Goal: Find specific page/section: Find specific page/section

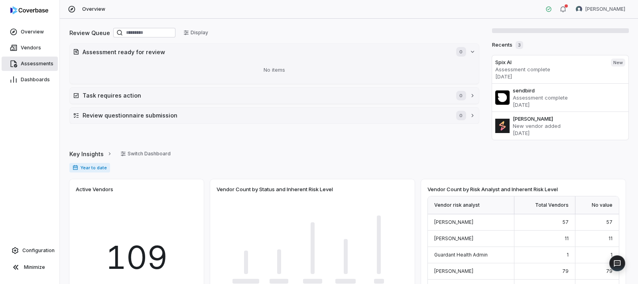
click at [37, 63] on span "Assessments" at bounding box center [37, 64] width 33 height 6
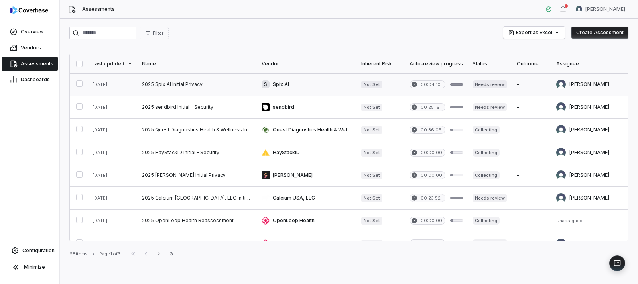
click at [166, 83] on link at bounding box center [197, 84] width 120 height 22
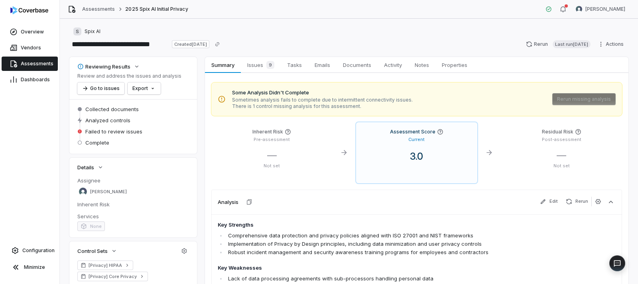
click at [27, 63] on span "Assessments" at bounding box center [37, 64] width 33 height 6
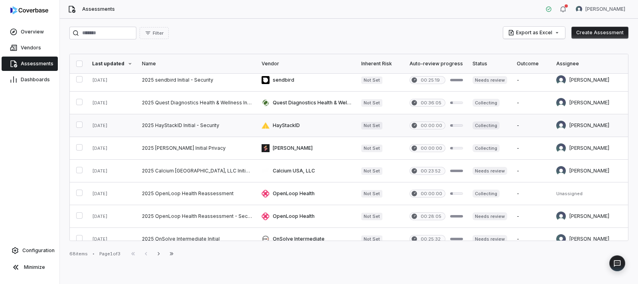
scroll to position [40, 0]
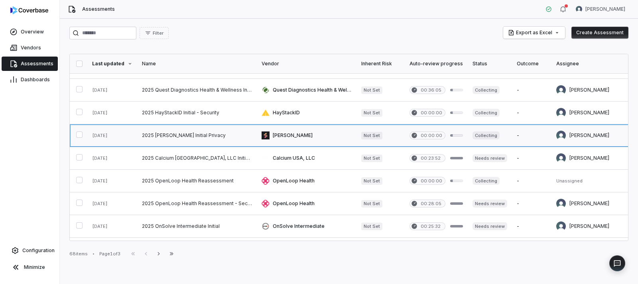
click at [181, 137] on link at bounding box center [197, 135] width 120 height 22
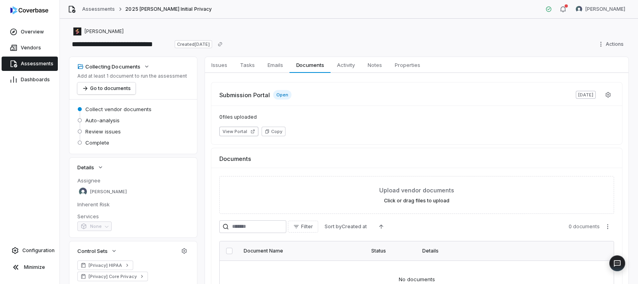
click at [37, 62] on span "Assessments" at bounding box center [37, 64] width 33 height 6
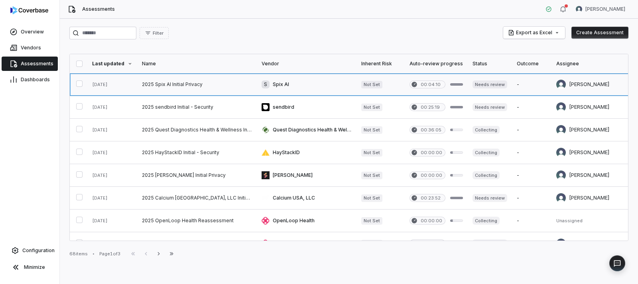
click at [187, 82] on link at bounding box center [197, 84] width 120 height 22
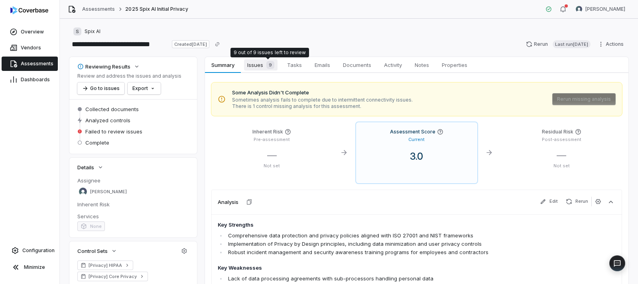
click at [258, 65] on span "Issues 9" at bounding box center [260, 64] width 33 height 11
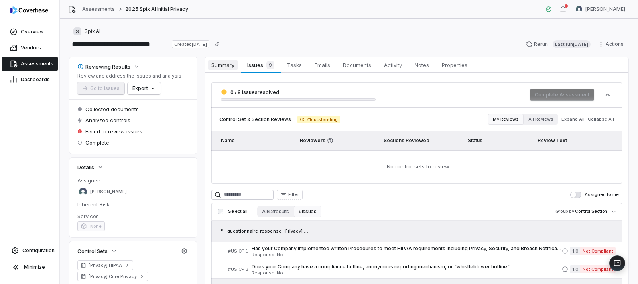
click at [227, 63] on span "Summary" at bounding box center [222, 65] width 29 height 10
